Goal: Task Accomplishment & Management: Use online tool/utility

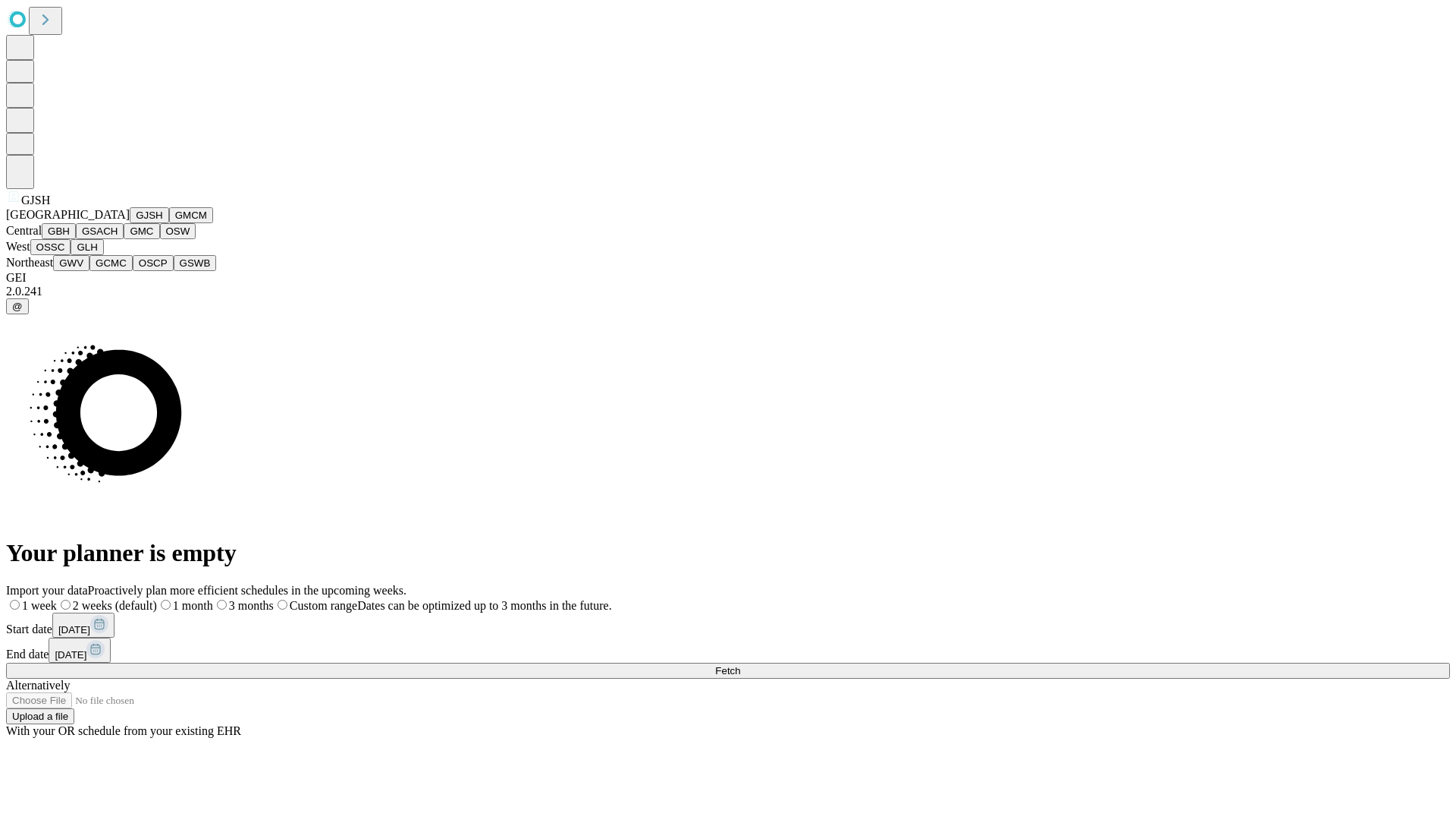
click at [130, 223] on button "GJSH" at bounding box center [149, 215] width 39 height 16
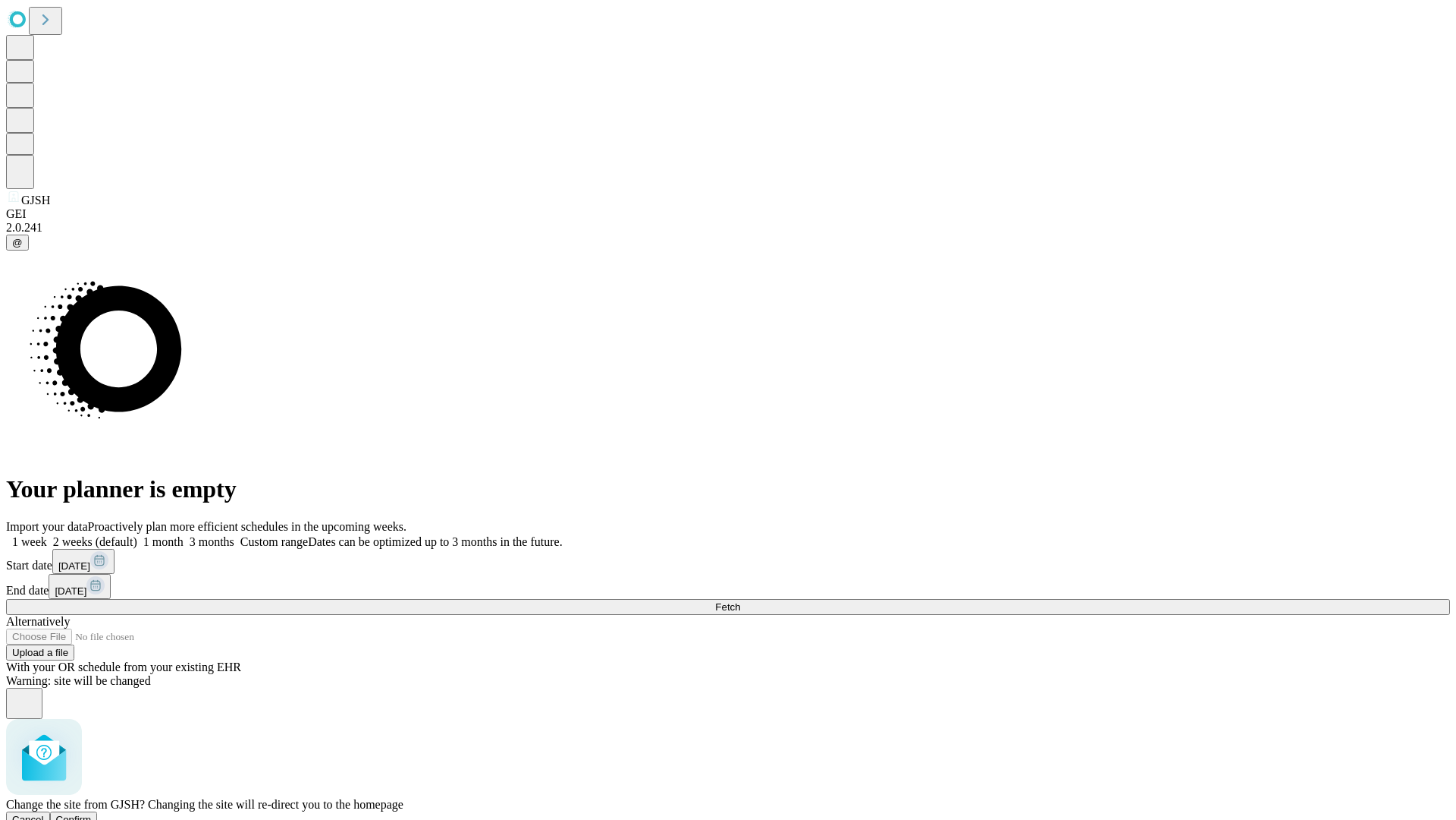
click at [92, 814] on span "Confirm" at bounding box center [74, 819] width 35 height 11
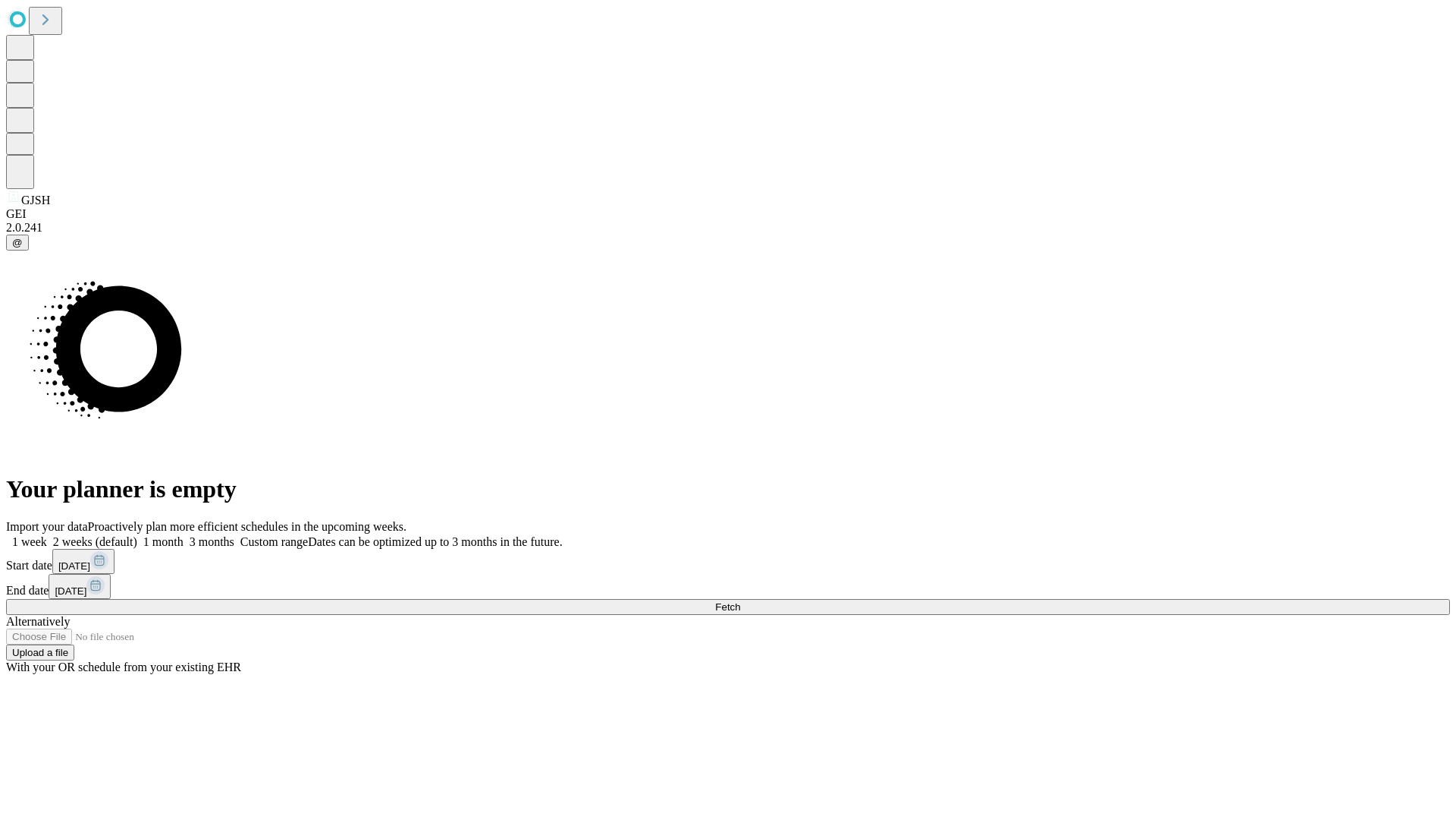
click at [184, 535] on label "1 month" at bounding box center [161, 541] width 47 height 13
click at [740, 601] on span "Fetch" at bounding box center [727, 606] width 25 height 11
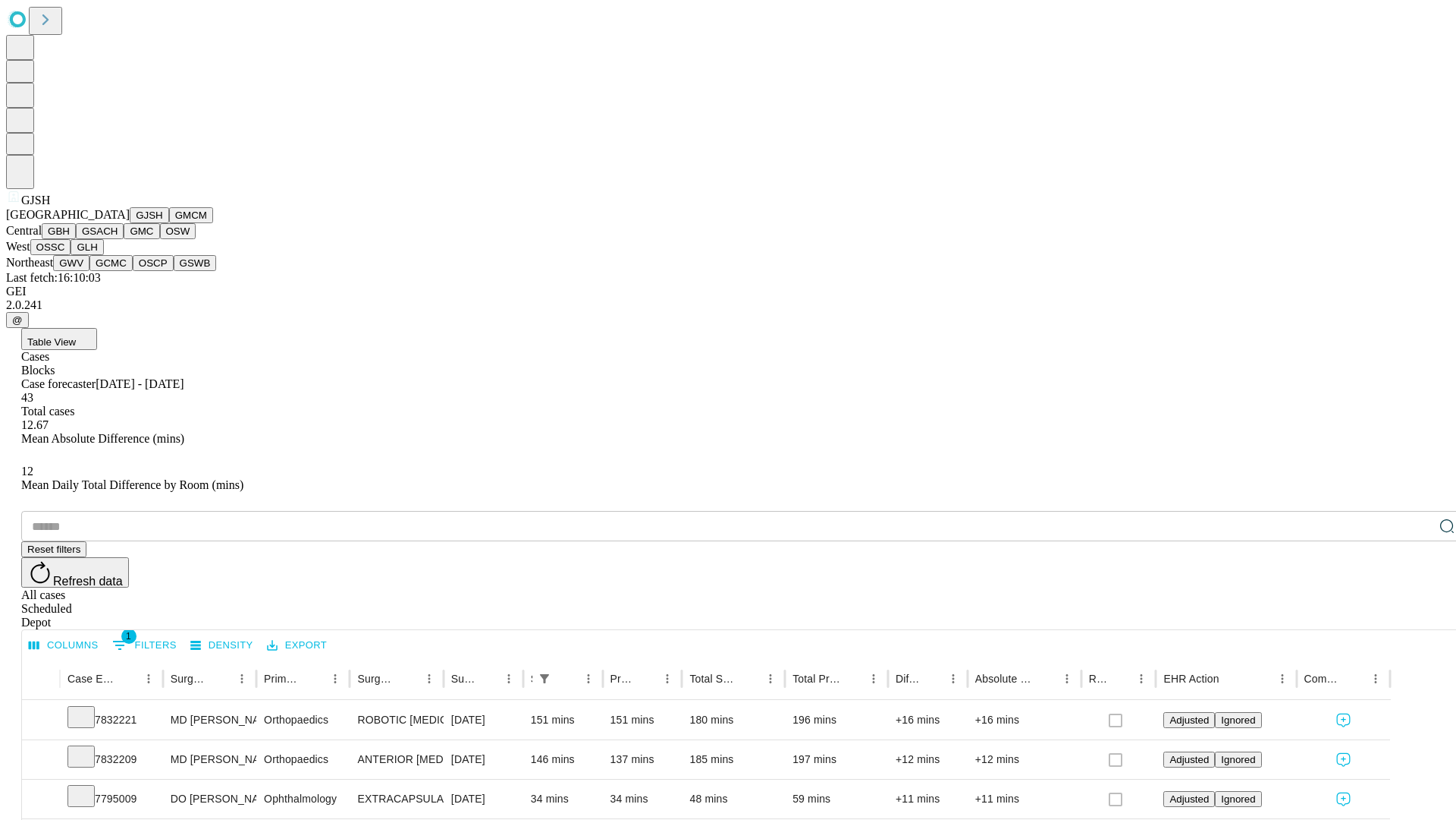
click at [169, 223] on button "GMCM" at bounding box center [191, 215] width 44 height 16
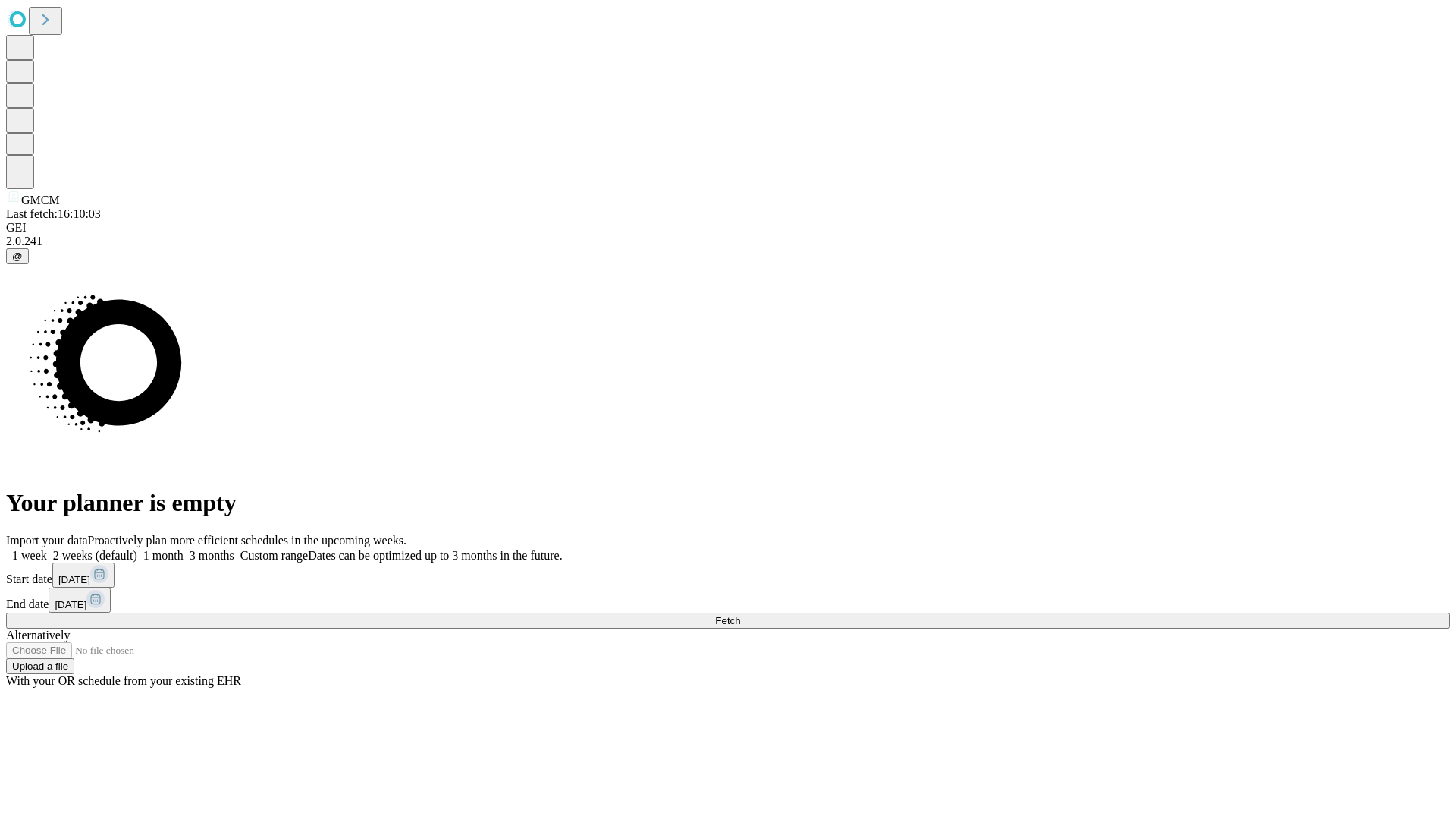
click at [184, 549] on label "1 month" at bounding box center [161, 555] width 47 height 13
click at [740, 614] on span "Fetch" at bounding box center [727, 620] width 25 height 11
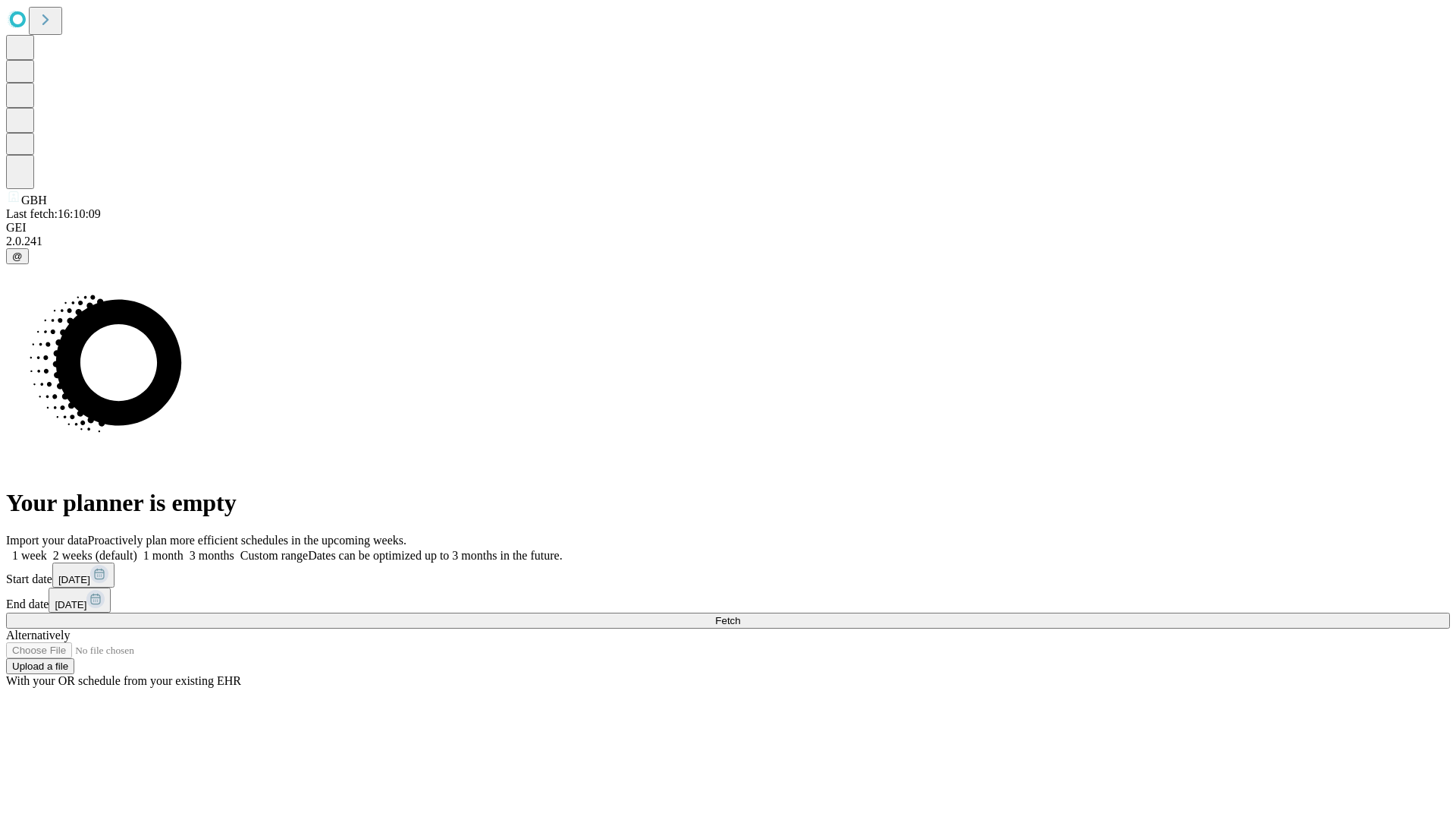
click at [184, 549] on label "1 month" at bounding box center [161, 555] width 47 height 13
click at [740, 614] on span "Fetch" at bounding box center [727, 620] width 25 height 11
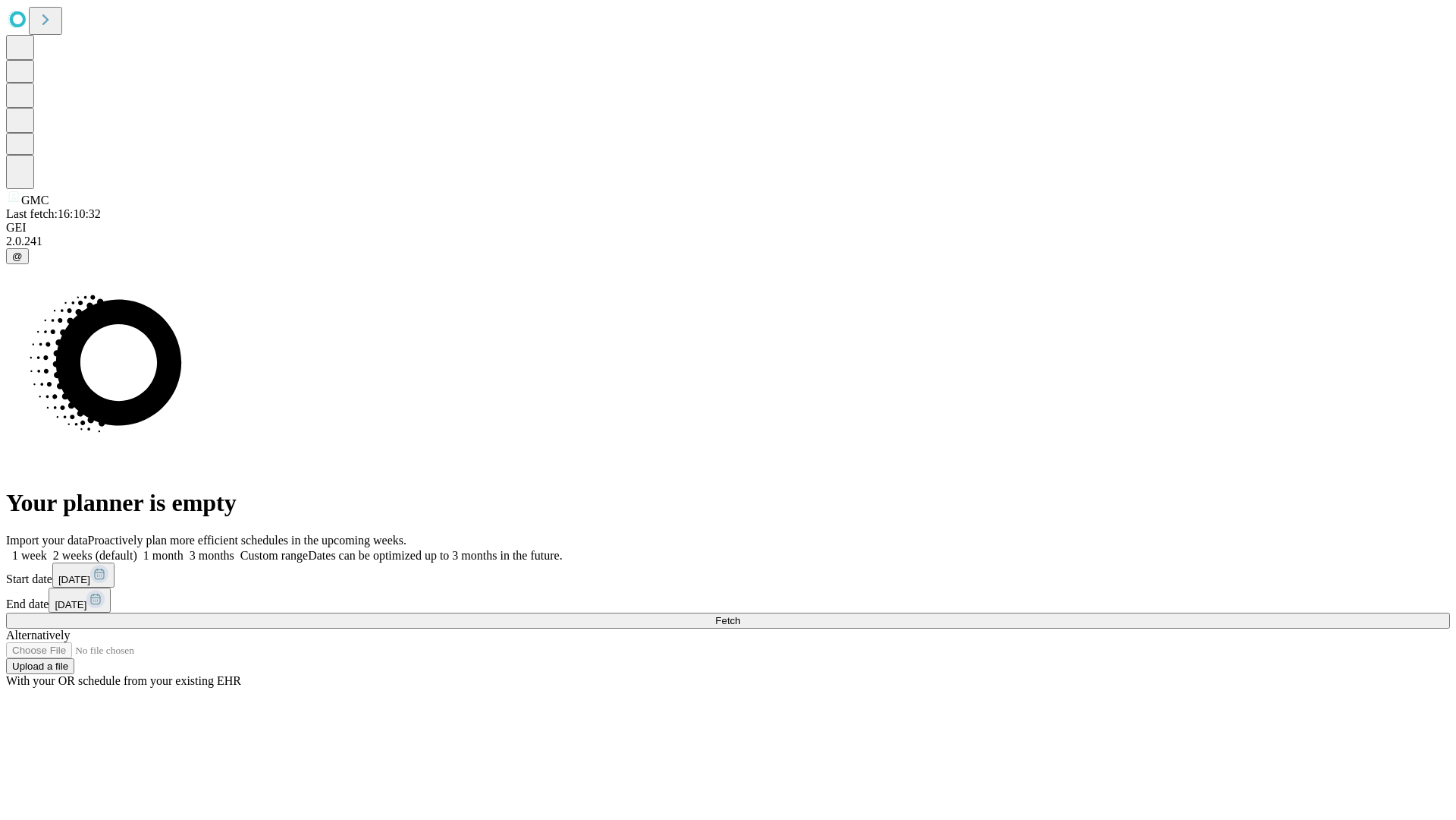
click at [184, 549] on label "1 month" at bounding box center [161, 555] width 47 height 13
click at [740, 614] on span "Fetch" at bounding box center [727, 620] width 25 height 11
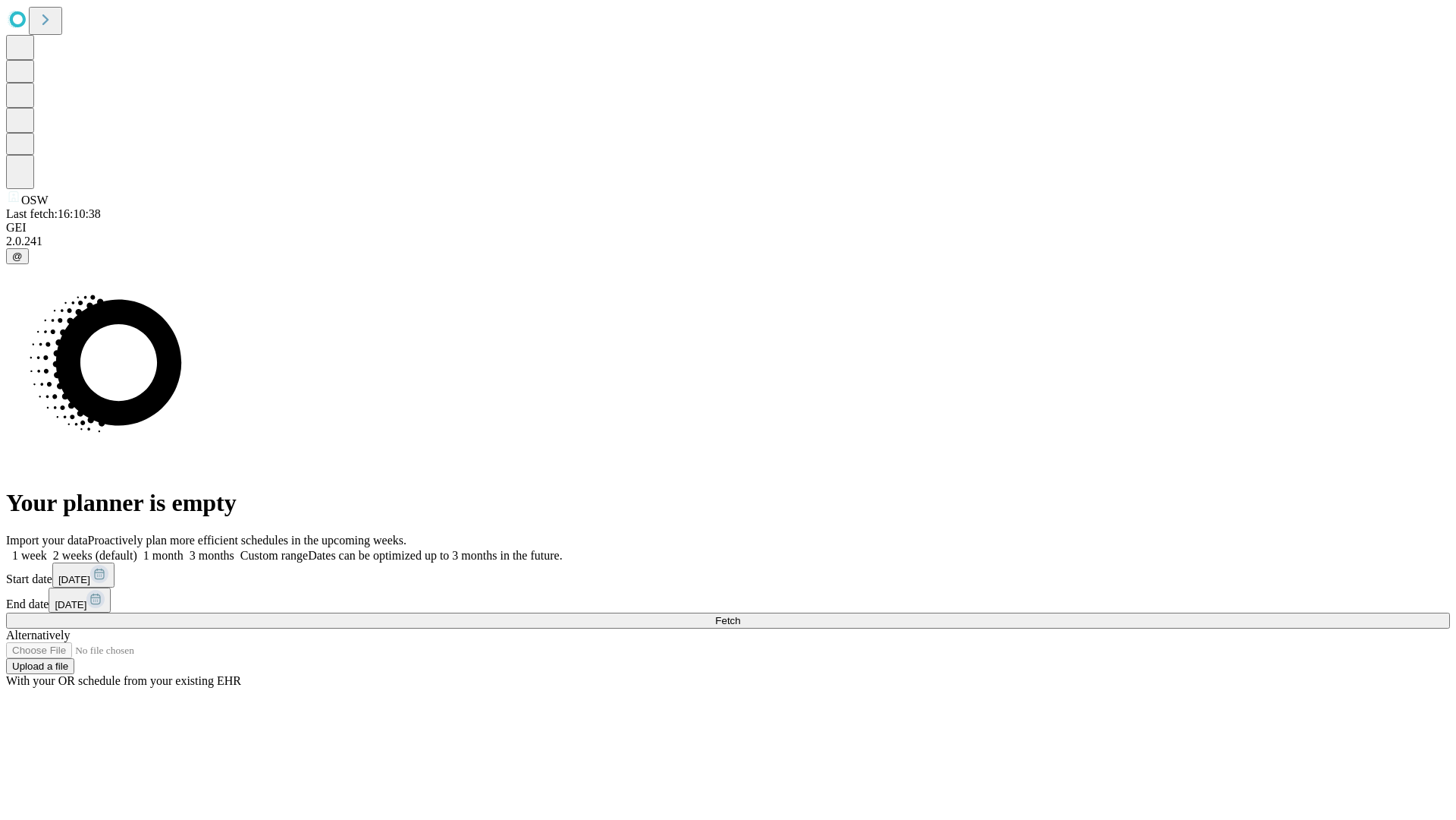
click at [184, 549] on label "1 month" at bounding box center [161, 555] width 47 height 13
click at [740, 614] on span "Fetch" at bounding box center [727, 620] width 25 height 11
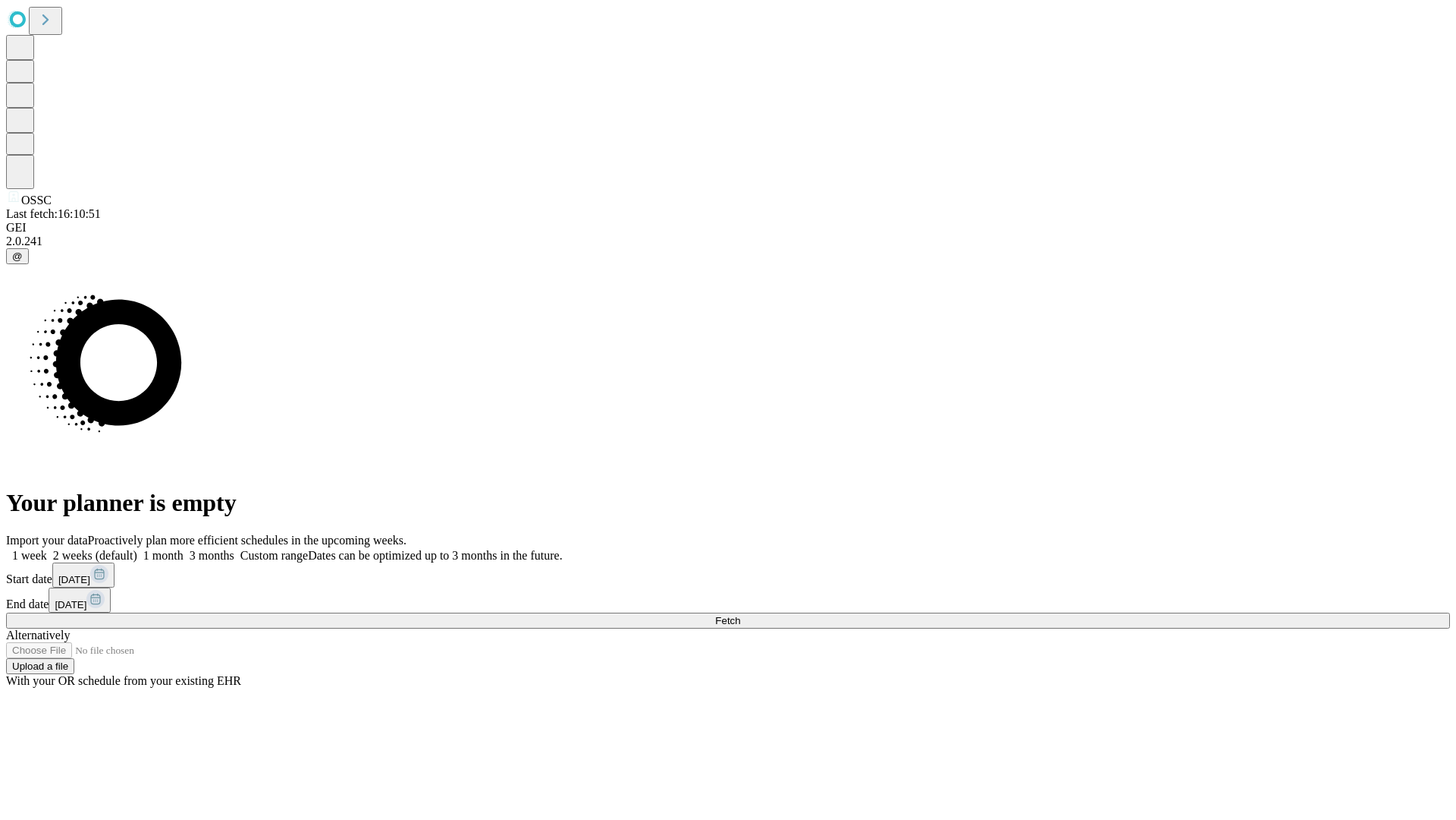
click at [184, 549] on label "1 month" at bounding box center [161, 555] width 47 height 13
click at [740, 614] on span "Fetch" at bounding box center [727, 620] width 25 height 11
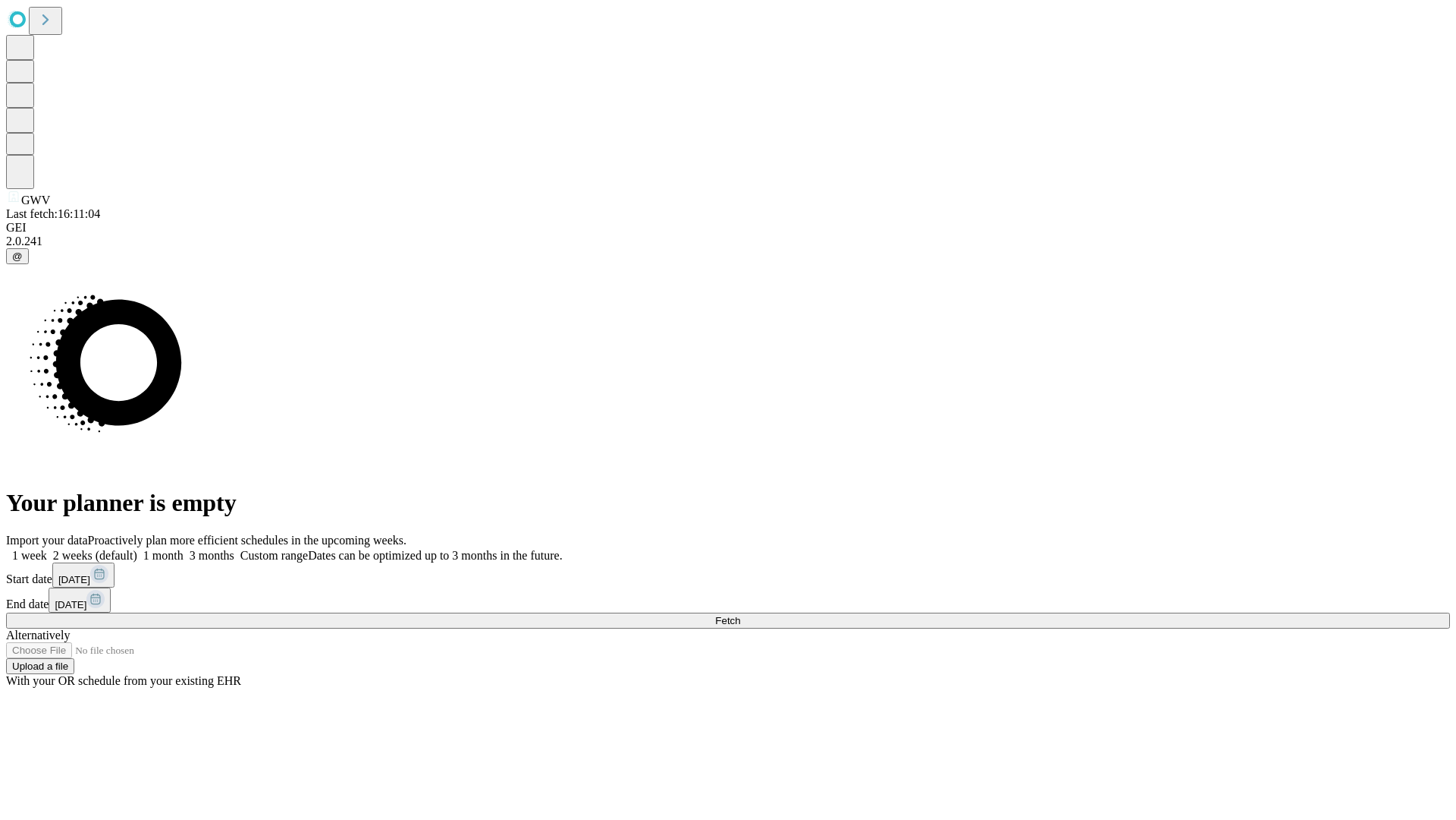
click at [184, 549] on label "1 month" at bounding box center [161, 555] width 47 height 13
click at [740, 614] on span "Fetch" at bounding box center [727, 620] width 25 height 11
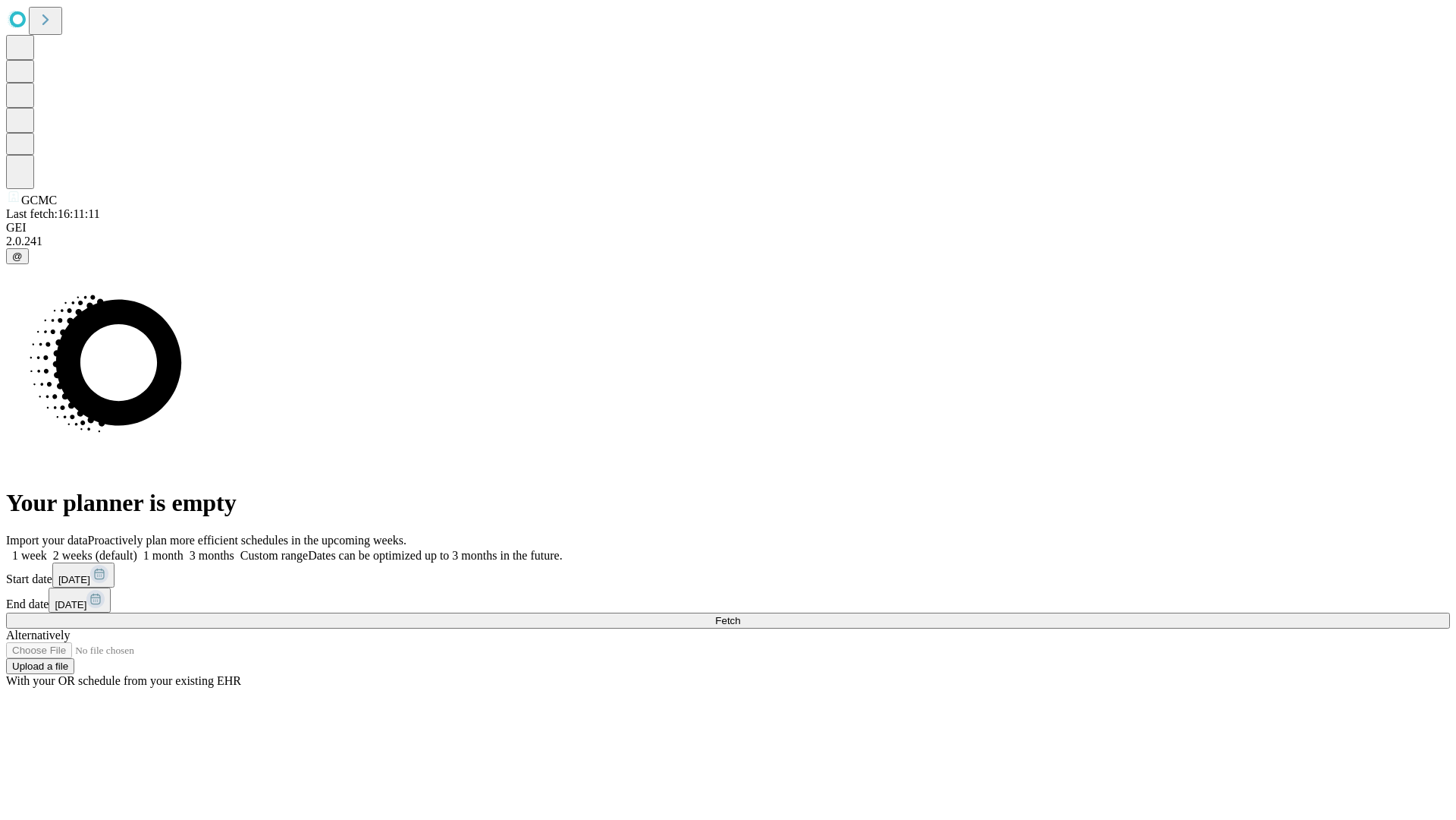
click at [184, 549] on label "1 month" at bounding box center [161, 555] width 47 height 13
click at [740, 614] on span "Fetch" at bounding box center [727, 620] width 25 height 11
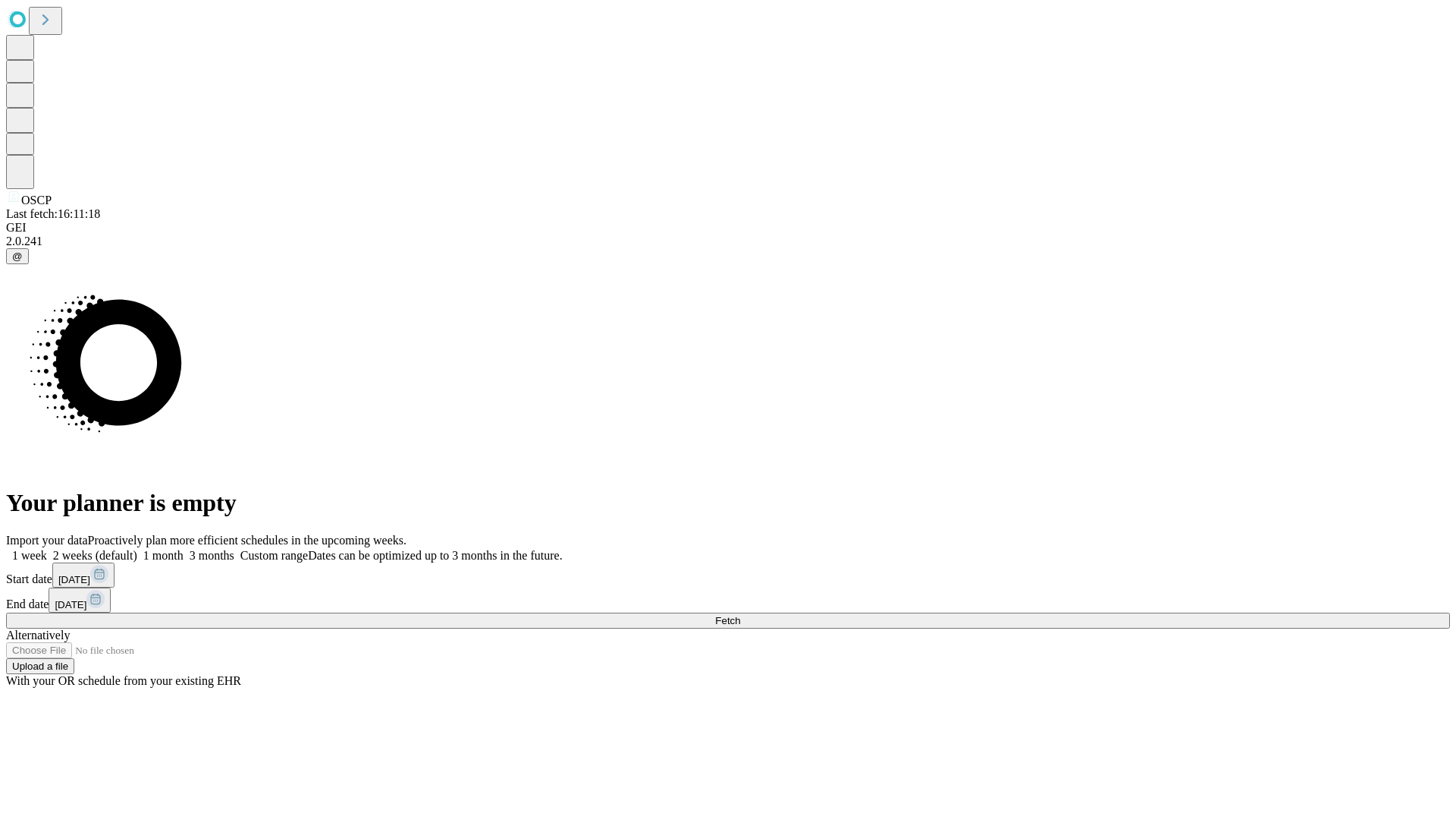
click at [740, 614] on span "Fetch" at bounding box center [727, 620] width 25 height 11
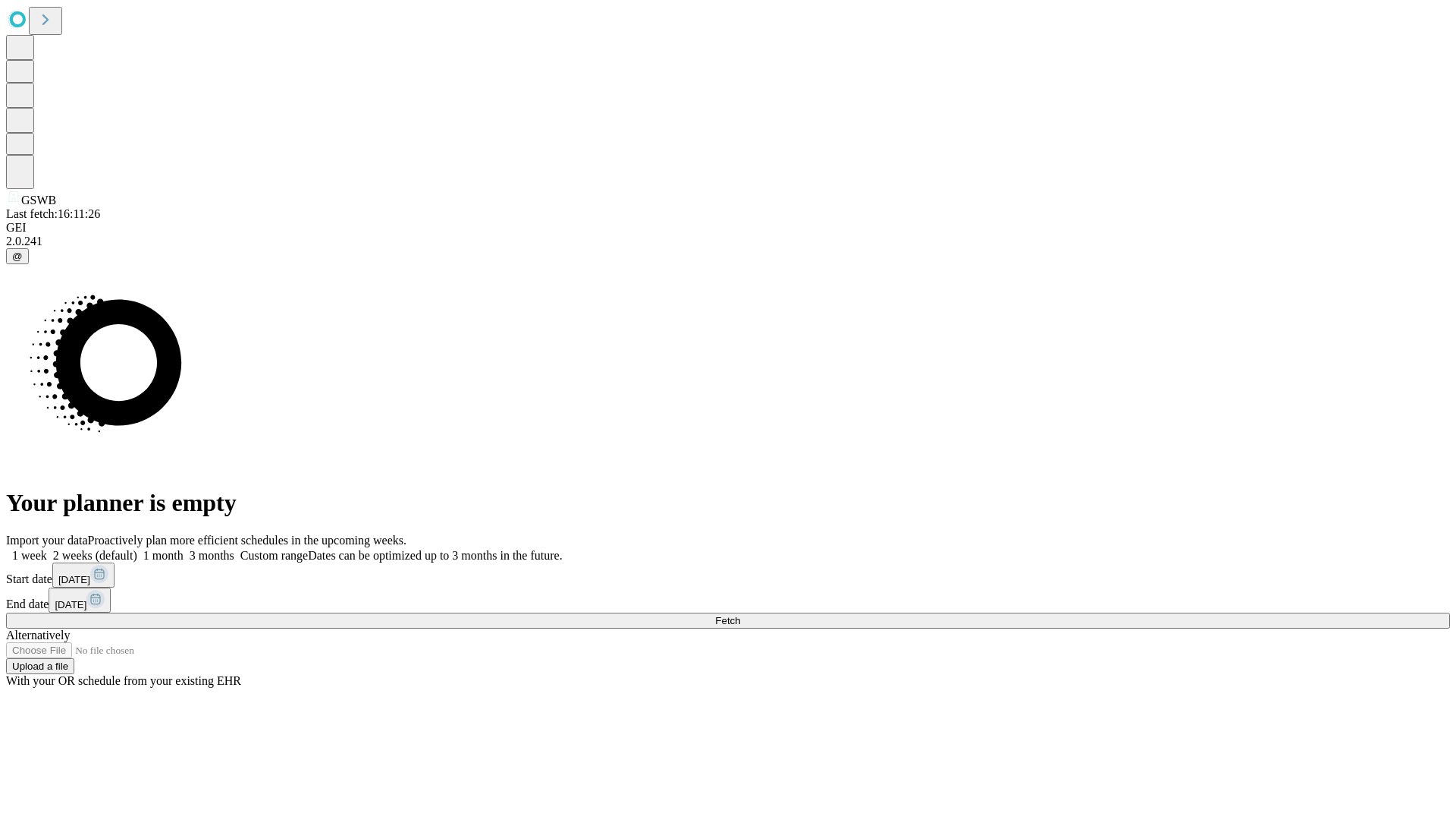
click at [740, 614] on span "Fetch" at bounding box center [727, 620] width 25 height 11
